Goal: Book appointment/travel/reservation

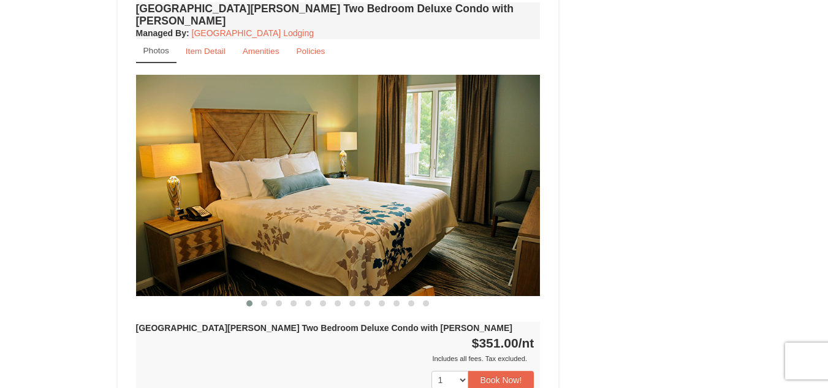
scroll to position [1466, 0]
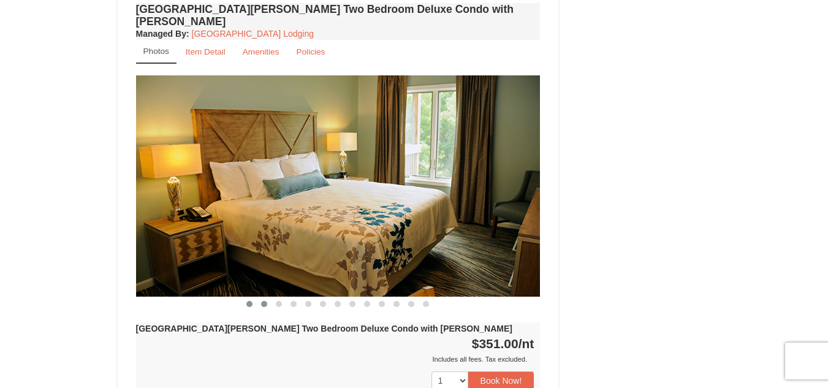
click at [257, 298] on button at bounding box center [264, 304] width 15 height 12
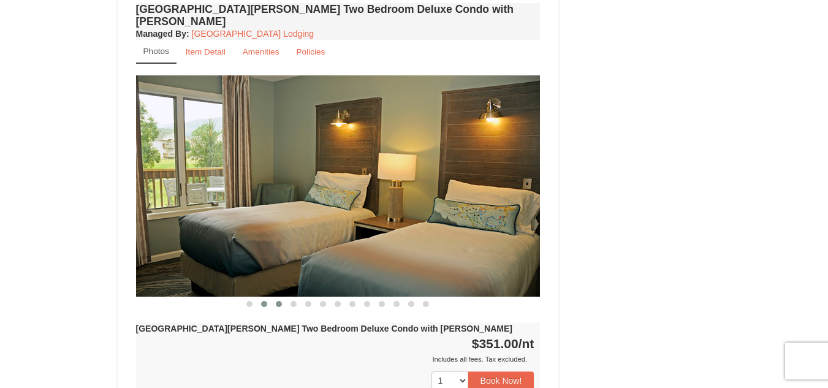
click at [273, 298] on button at bounding box center [278, 304] width 15 height 12
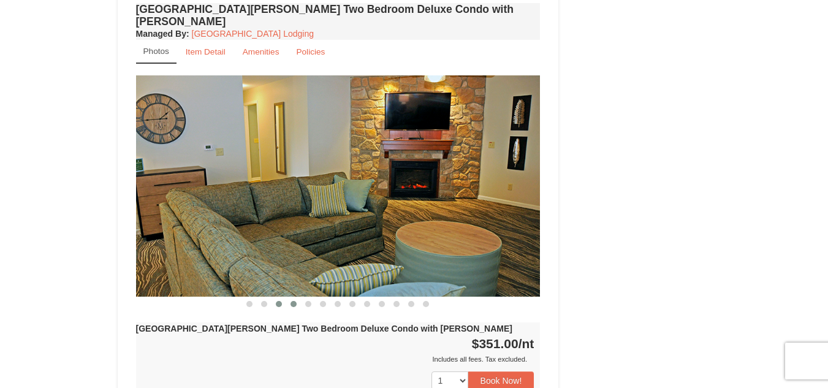
click at [297, 298] on button at bounding box center [293, 304] width 15 height 12
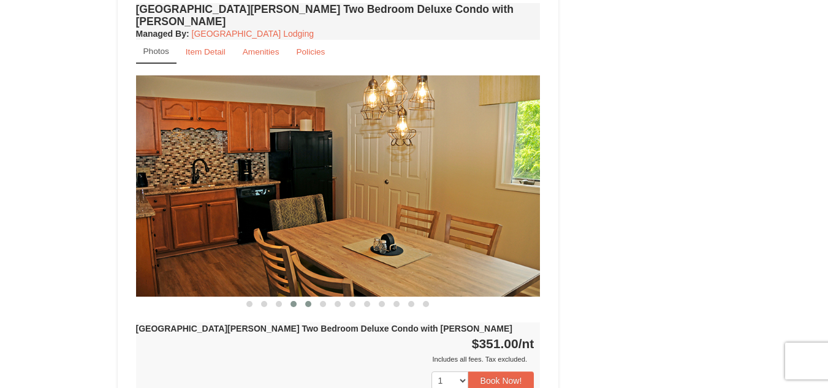
click at [313, 298] on button at bounding box center [308, 304] width 15 height 12
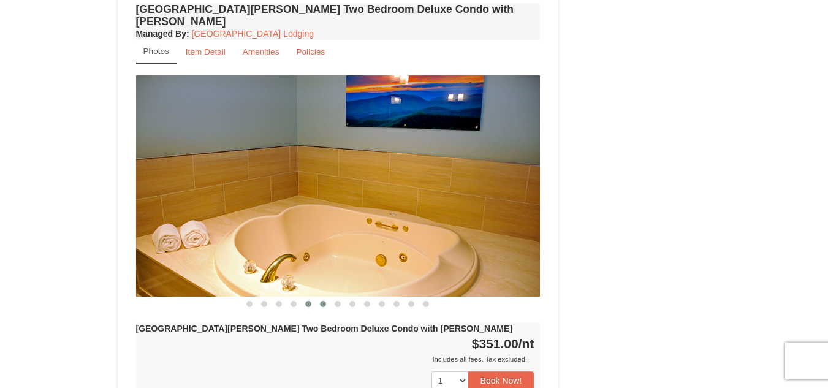
click at [322, 298] on button at bounding box center [323, 304] width 15 height 12
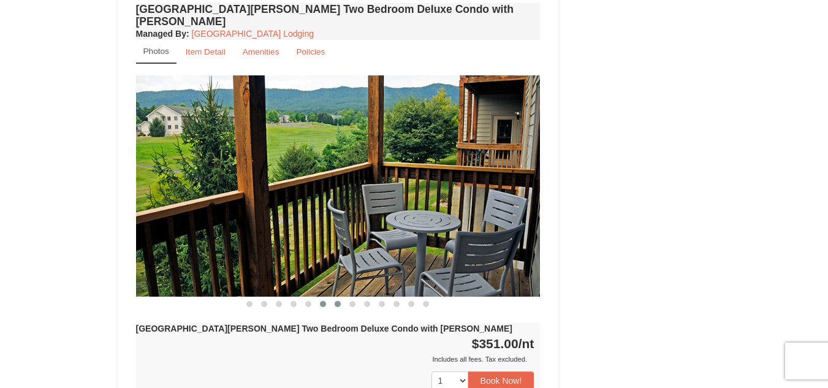
click at [338, 298] on button at bounding box center [337, 304] width 15 height 12
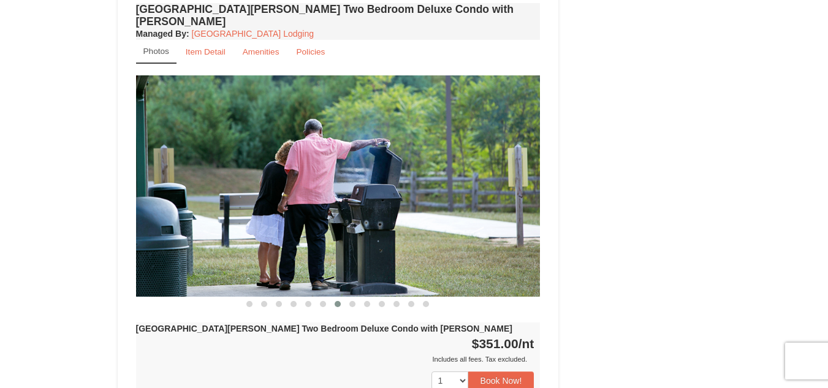
click at [354, 274] on div "[GEOGRAPHIC_DATA][PERSON_NAME] Two Bedroom Deluxe Condo with [PERSON_NAME] Mana…" at bounding box center [338, 263] width 411 height 526
click at [354, 298] on button at bounding box center [352, 304] width 15 height 12
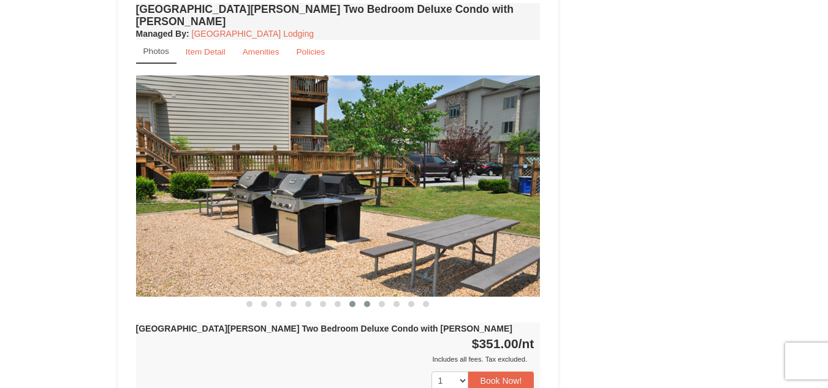
click at [370, 301] on span at bounding box center [367, 304] width 6 height 6
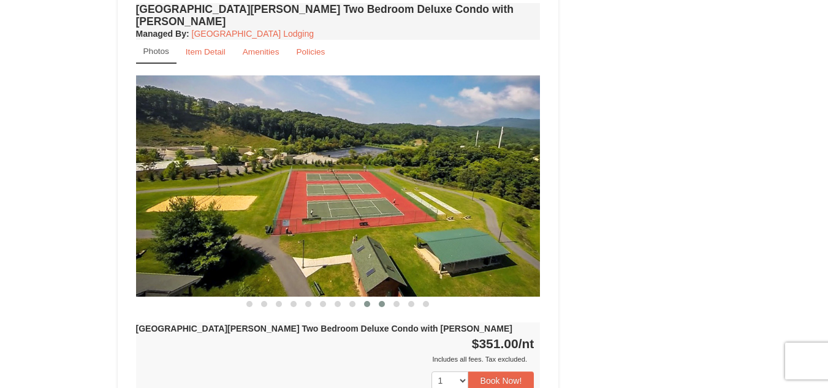
click at [384, 301] on span at bounding box center [382, 304] width 6 height 6
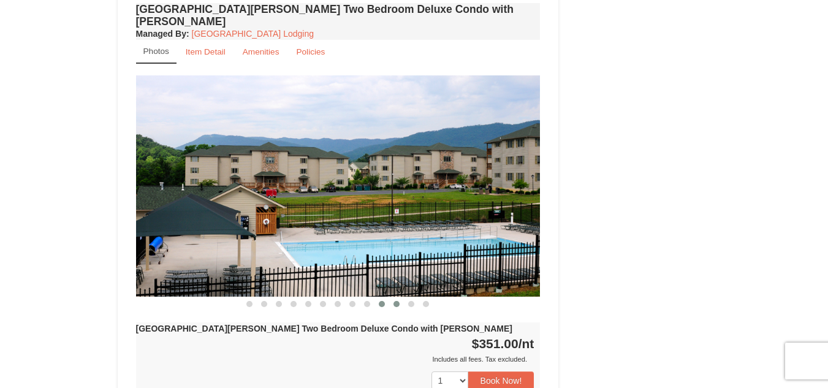
click at [400, 298] on button at bounding box center [396, 304] width 15 height 12
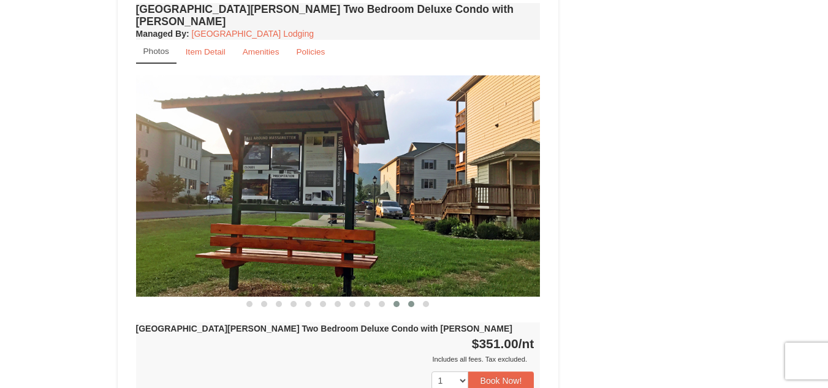
click at [410, 301] on span at bounding box center [411, 304] width 6 height 6
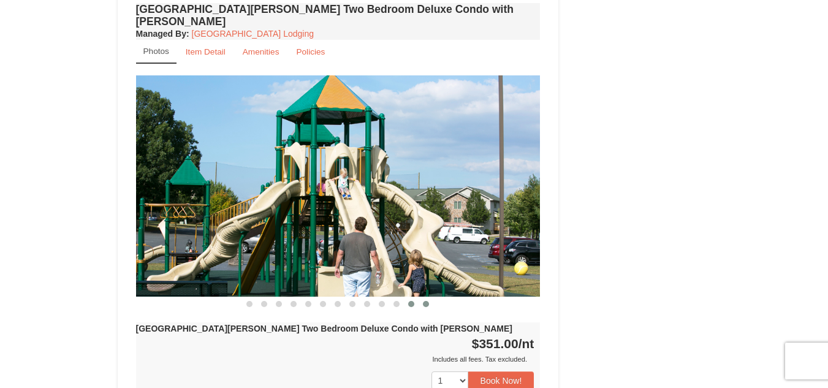
click at [430, 298] on button at bounding box center [426, 304] width 15 height 12
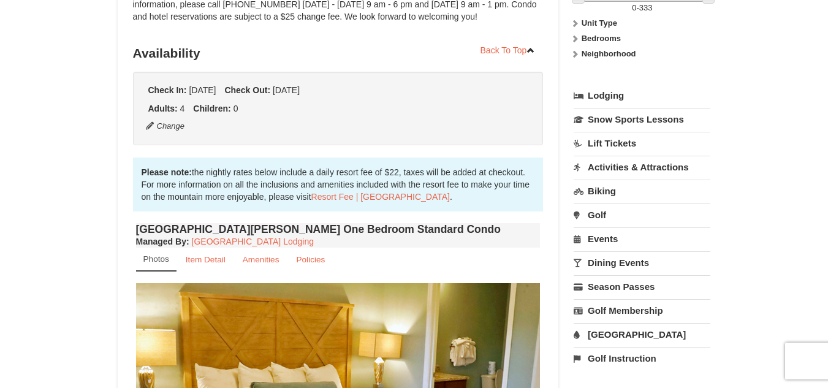
scroll to position [0, 0]
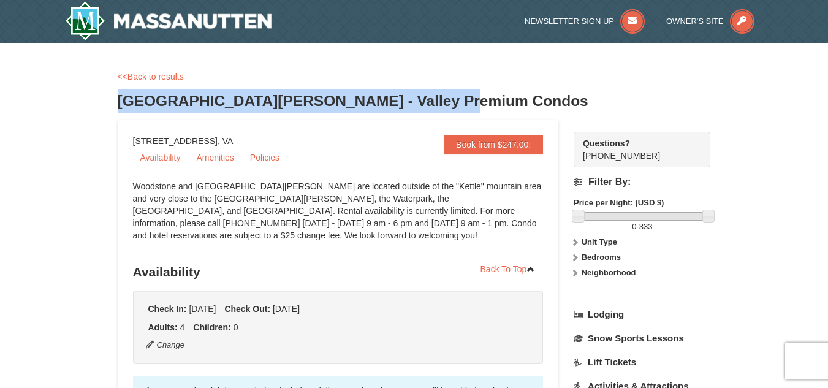
drag, startPoint x: 460, startPoint y: 101, endPoint x: 97, endPoint y: 99, distance: 363.4
copy h3 "[GEOGRAPHIC_DATA][PERSON_NAME] - Valley Premium Condos"
